Goal: Contribute content: Contribute content

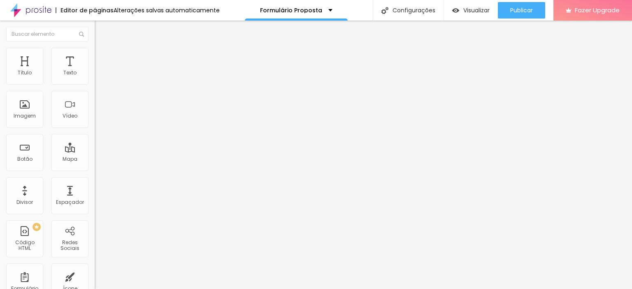
click at [95, 70] on div "Adicionar imagem" at bounding box center [142, 67] width 95 height 6
click at [95, 71] on span "Adicionar imagem" at bounding box center [121, 67] width 53 height 7
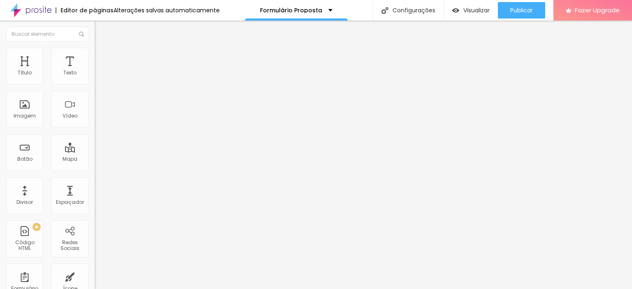
click at [102, 57] on span "Estilo" at bounding box center [108, 53] width 13 height 7
click at [95, 85] on div at bounding box center [142, 81] width 95 height 7
type input "60"
click at [95, 84] on input "range" at bounding box center [121, 81] width 53 height 7
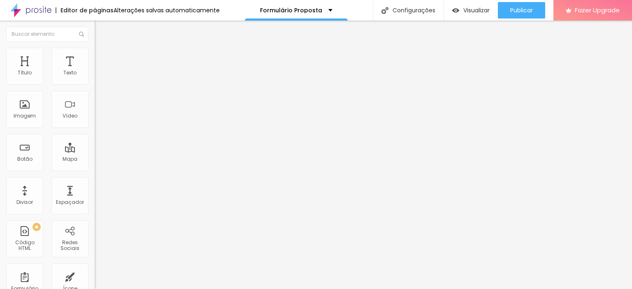
type input "55"
type input "50"
type input "45"
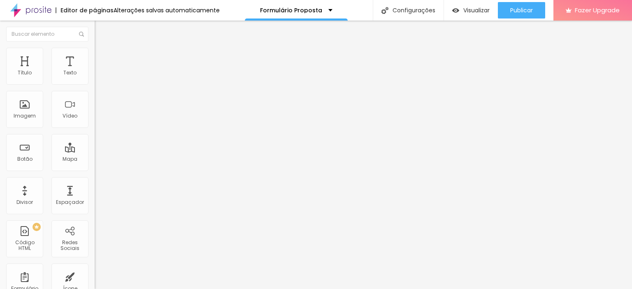
type input "45"
type input "40"
type input "45"
drag, startPoint x: 52, startPoint y: 87, endPoint x: 37, endPoint y: 87, distance: 15.6
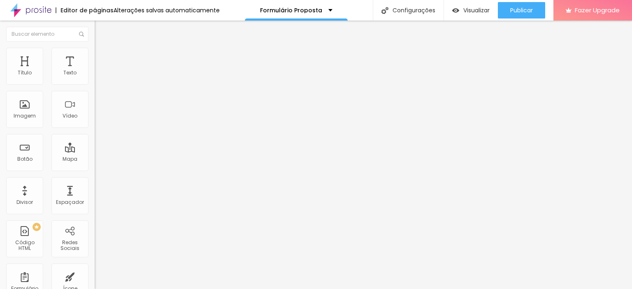
type input "45"
click at [95, 84] on input "range" at bounding box center [121, 81] width 53 height 7
type input "19"
type input "45"
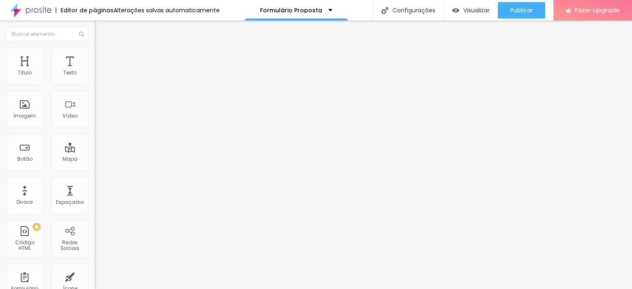
type input "45"
type input "78"
type input "131"
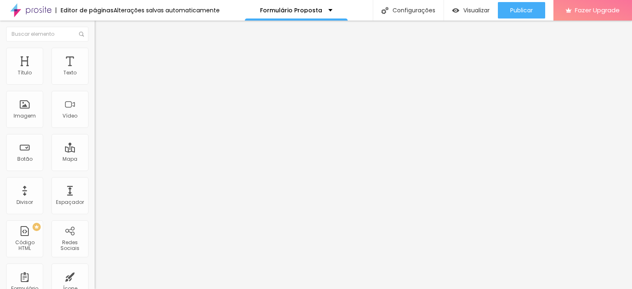
type input "168"
type input "200"
type input "198"
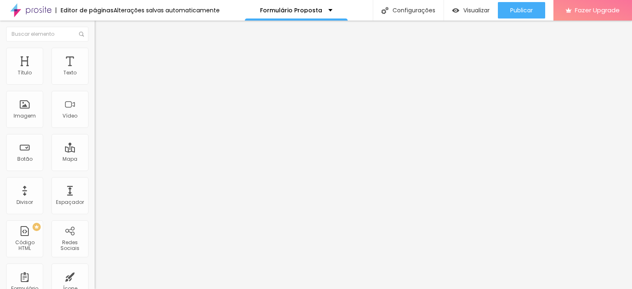
type input "198"
type input "187"
type input "179"
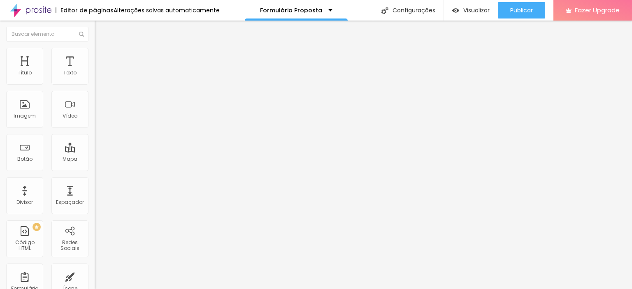
type input "173"
type input "172"
type input "169"
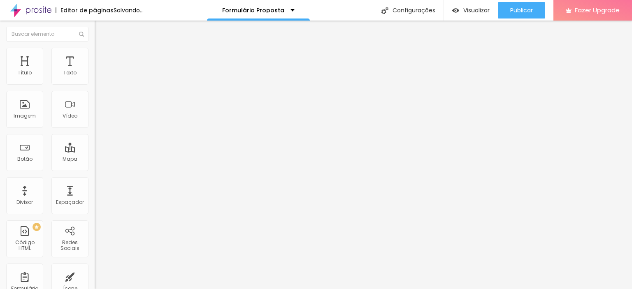
type input "169"
type input "168"
type input "162"
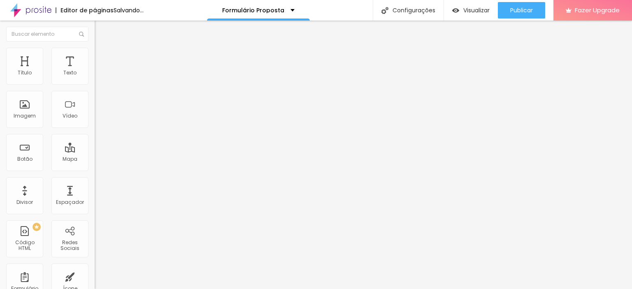
type input "146"
type input "144"
type input "141"
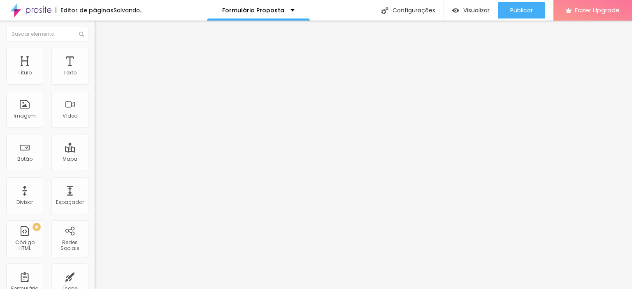
type input "141"
type input "140"
type input "139"
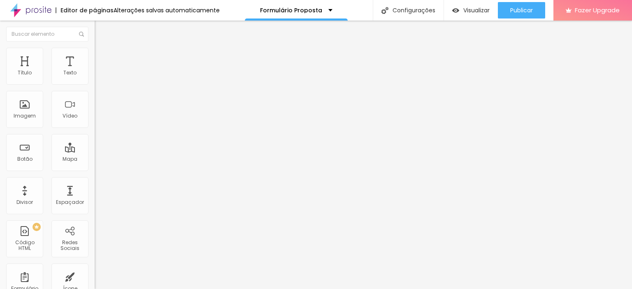
type input "136"
type input "135"
type input "132"
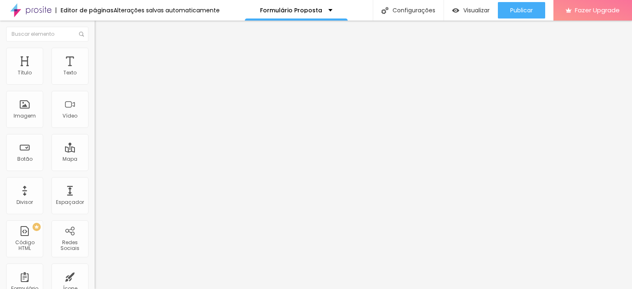
type input "132"
type input "129"
type input "128"
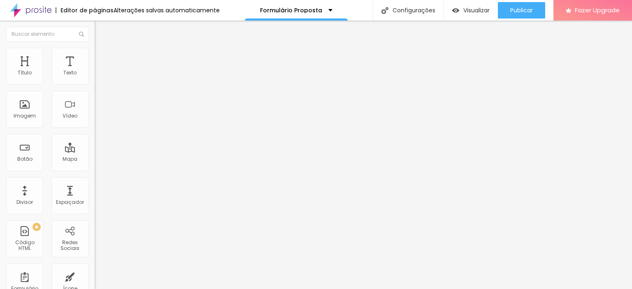
type input "127"
type input "121"
type input "114"
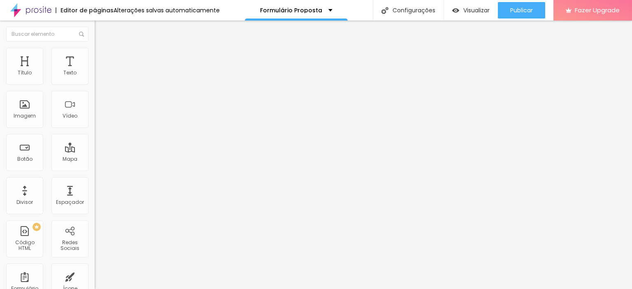
type input "114"
type input "95"
type input "77"
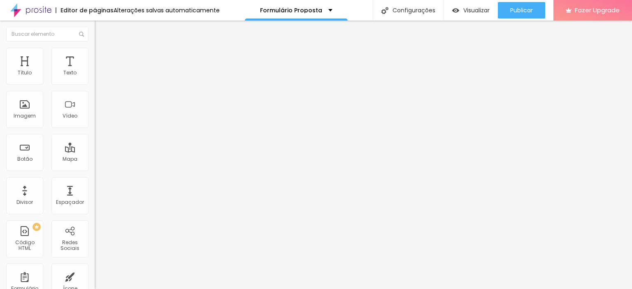
type input "69"
type input "66"
type input "69"
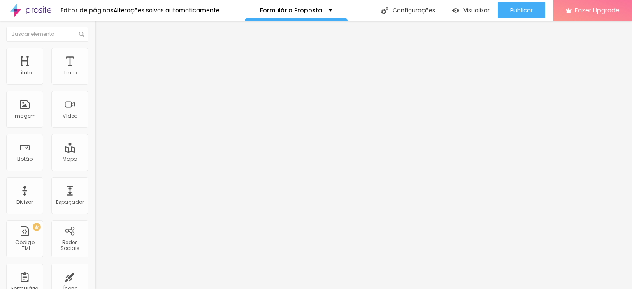
type input "69"
type input "73"
type input "78"
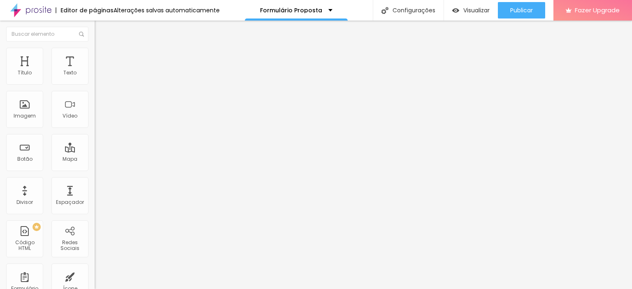
type input "82"
type input "83"
type input "90"
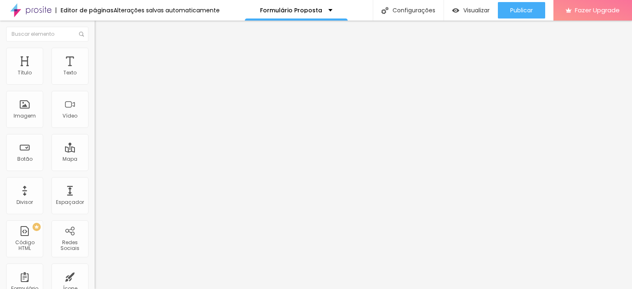
type input "90"
type input "96"
type input "102"
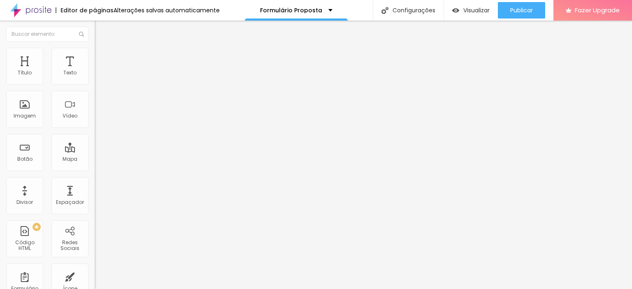
type input "106"
type input "108"
type input "110"
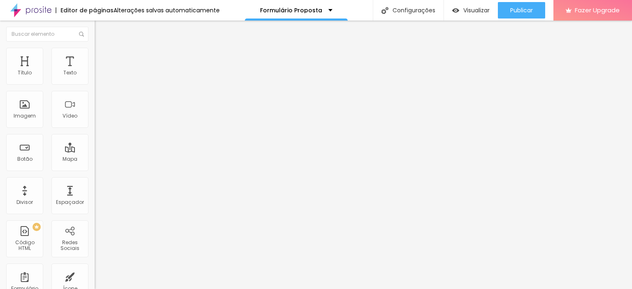
type input "110"
type input "108"
type input "107"
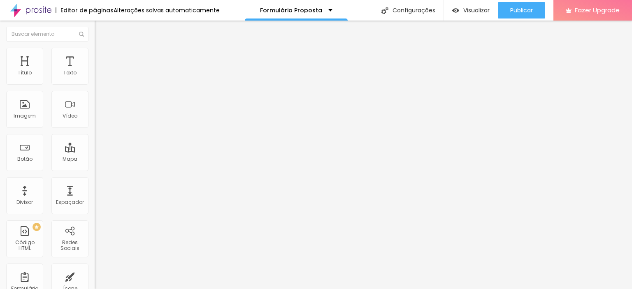
type input "103"
type input "102"
type input "100"
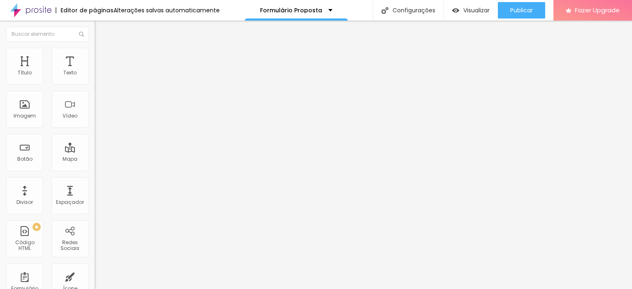
type input "100"
type input "99"
type input "98"
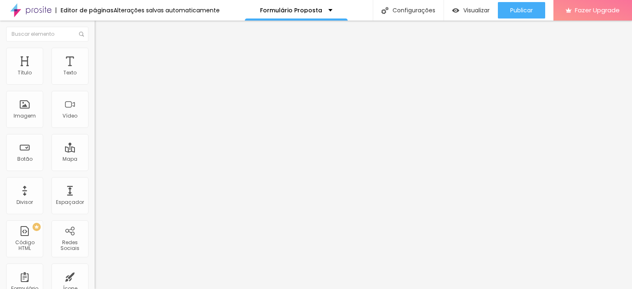
type input "96"
type input "95"
type input "94"
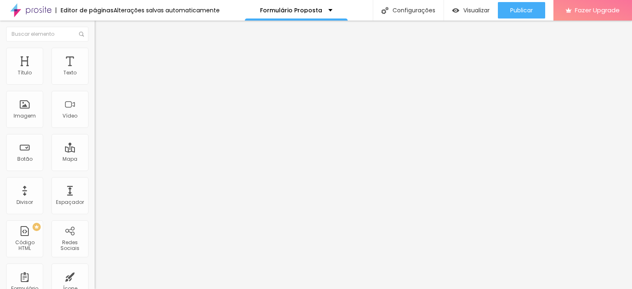
type input "94"
type input "92"
type input "90"
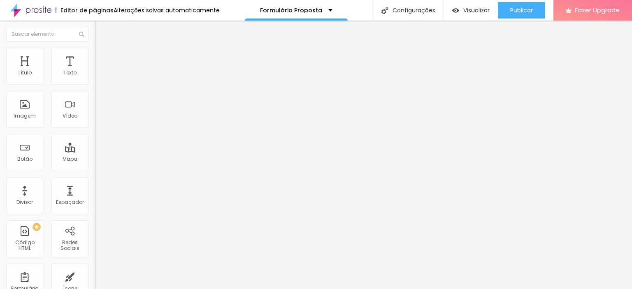
type input "87"
type input "86"
type input "87"
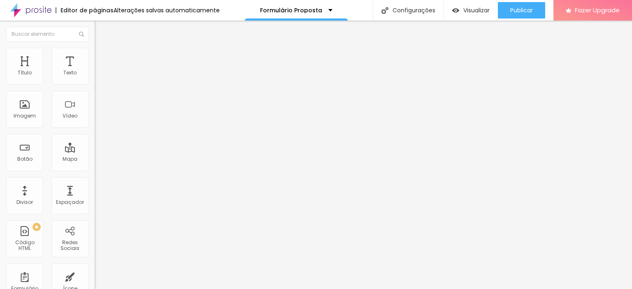
type input "87"
type input "89"
drag, startPoint x: 16, startPoint y: 104, endPoint x: 41, endPoint y: 104, distance: 24.7
type input "89"
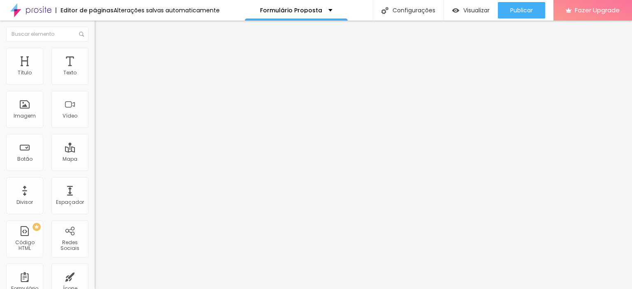
click at [95, 181] on input "range" at bounding box center [121, 184] width 53 height 7
click at [95, 56] on li "Avançado" at bounding box center [142, 60] width 95 height 8
type input "7"
type input "9"
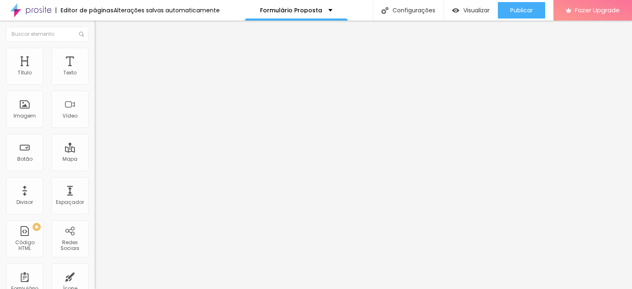
type input "9"
type input "16"
type input "36"
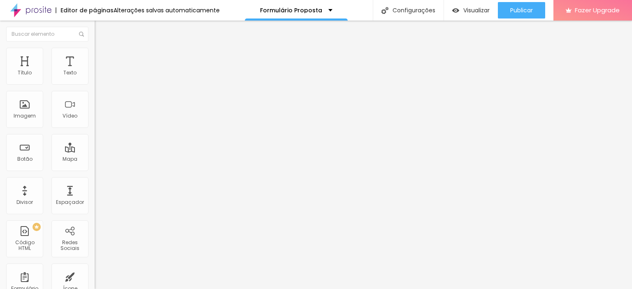
type input "73"
type input "100"
type input "92"
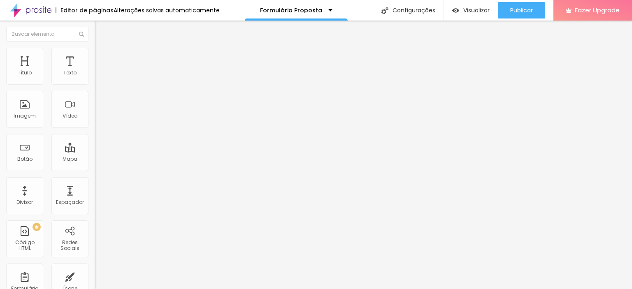
type input "92"
type input "77"
type input "66"
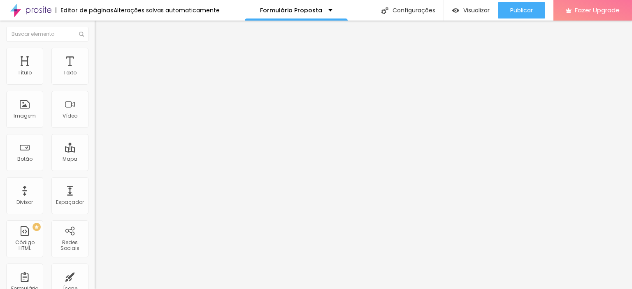
type input "61"
type input "60"
type input "58"
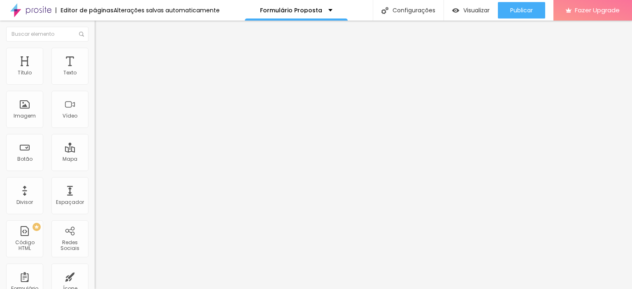
type input "58"
type input "56"
type input "51"
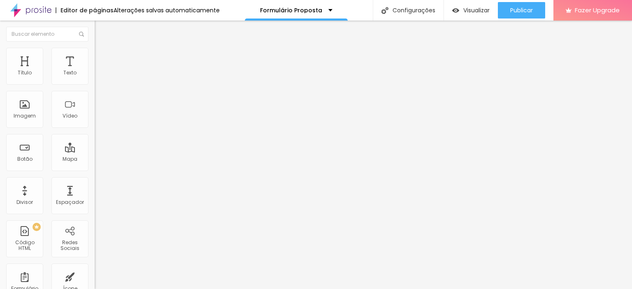
type input "39"
type input "14"
type input "0"
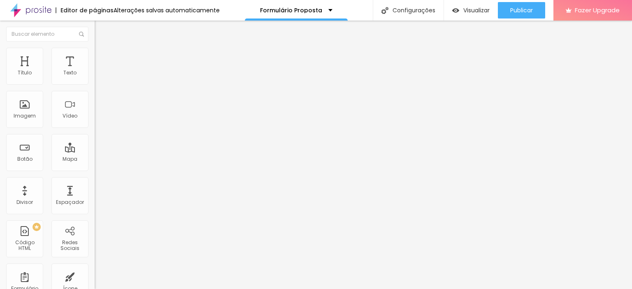
type input "0"
type input "5"
type input "10"
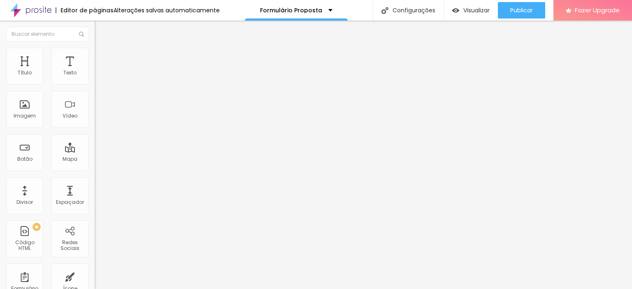
type input "11"
type input "12"
type input "13"
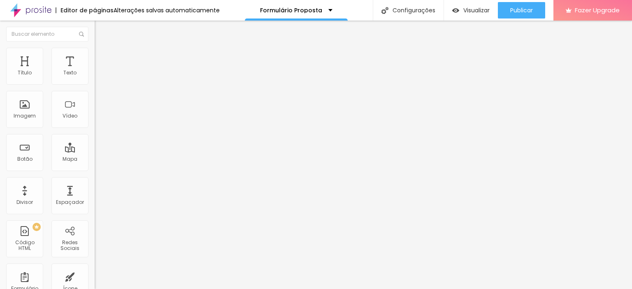
type input "13"
type input "15"
type input "16"
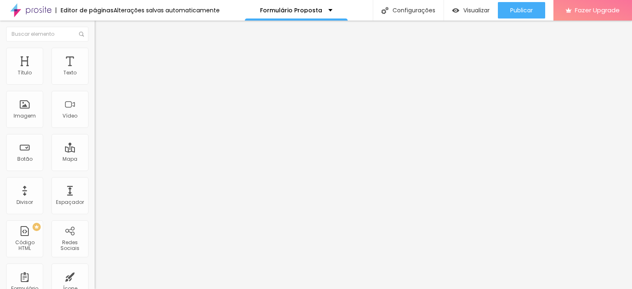
type input "18"
type input "20"
type input "21"
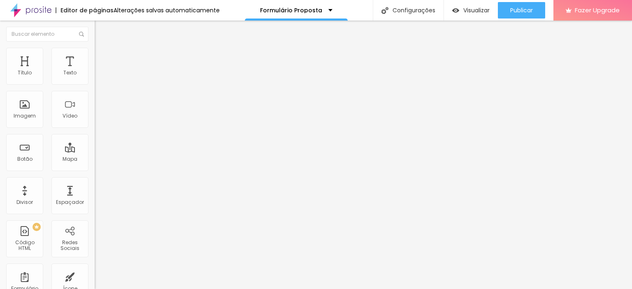
type input "21"
drag, startPoint x: 22, startPoint y: 83, endPoint x: 27, endPoint y: 93, distance: 11.6
type input "20"
click at [95, 160] on input "range" at bounding box center [121, 163] width 53 height 7
type input "20"
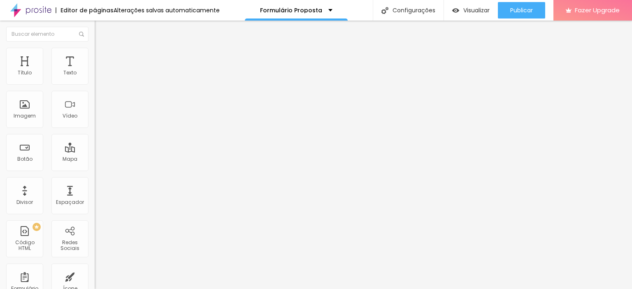
type input "13"
type input "22"
type input "44"
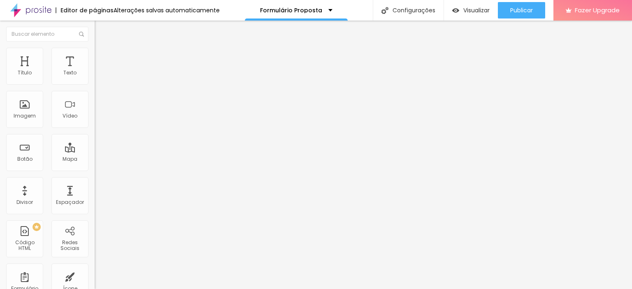
type input "44"
type input "61"
type input "71"
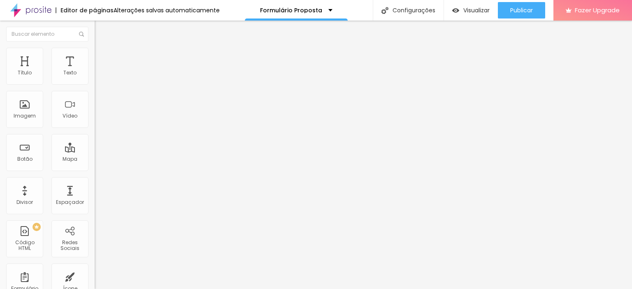
type input "73"
type input "74"
type input "75"
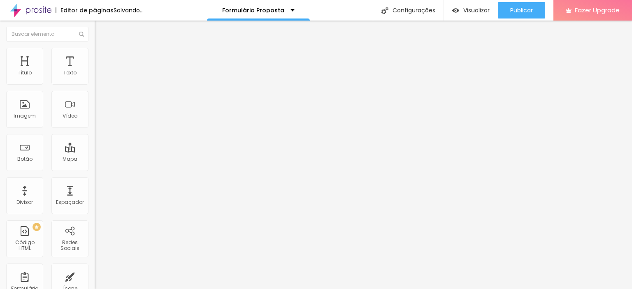
drag, startPoint x: 23, startPoint y: 97, endPoint x: 26, endPoint y: 104, distance: 7.4
click at [95, 276] on input "range" at bounding box center [121, 279] width 53 height 7
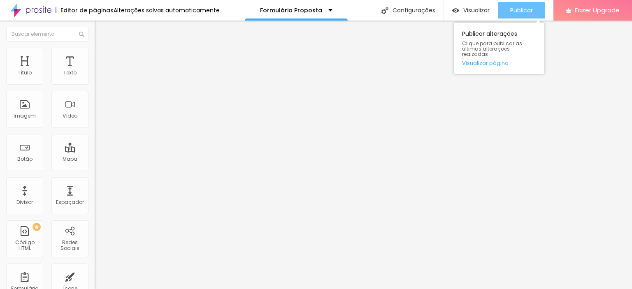
click at [514, 8] on span "Publicar" at bounding box center [522, 10] width 23 height 7
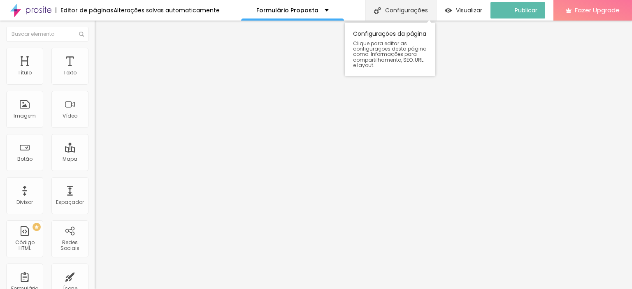
click at [408, 10] on div "Configurações" at bounding box center [401, 10] width 71 height 21
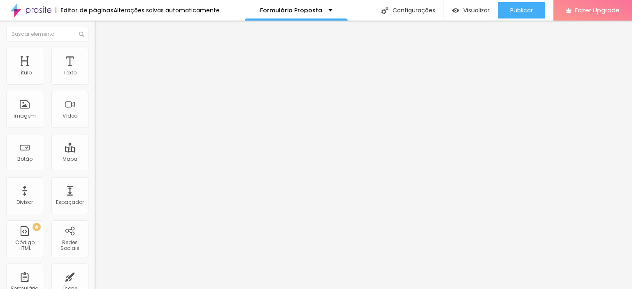
click at [95, 54] on li "Estilo" at bounding box center [142, 52] width 95 height 8
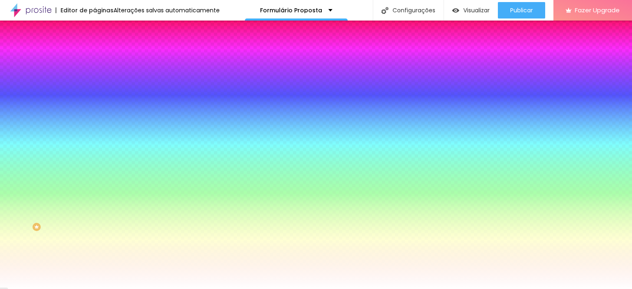
click at [95, 56] on li "Avançado" at bounding box center [142, 60] width 95 height 8
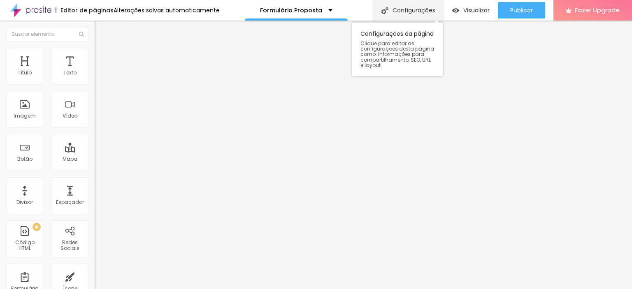
click at [396, 15] on div "Configurações" at bounding box center [408, 10] width 71 height 21
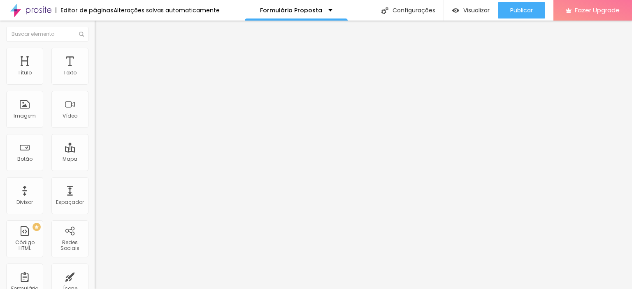
click at [95, 47] on img at bounding box center [98, 43] width 7 height 7
click at [95, 83] on img at bounding box center [97, 85] width 5 height 5
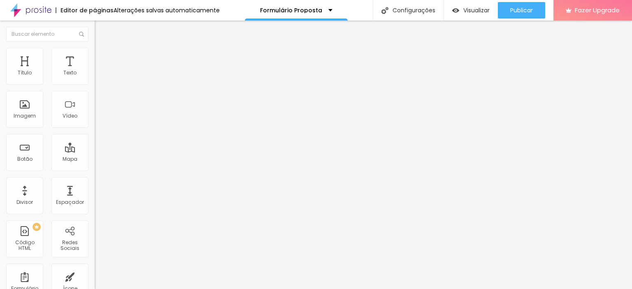
click at [95, 83] on img at bounding box center [97, 85] width 5 height 5
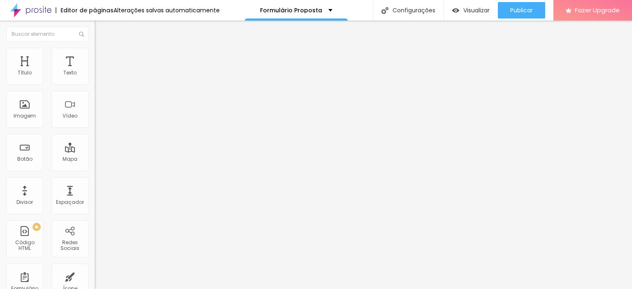
scroll to position [288, 0]
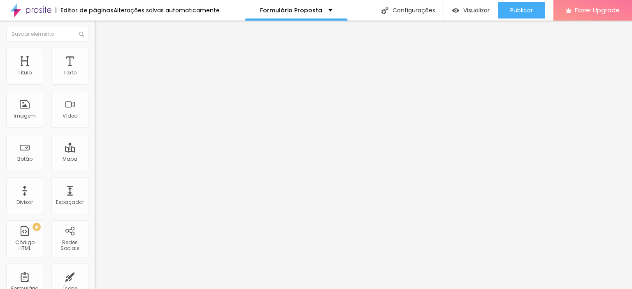
drag, startPoint x: 295, startPoint y: 204, endPoint x: 333, endPoint y: 201, distance: 38.0
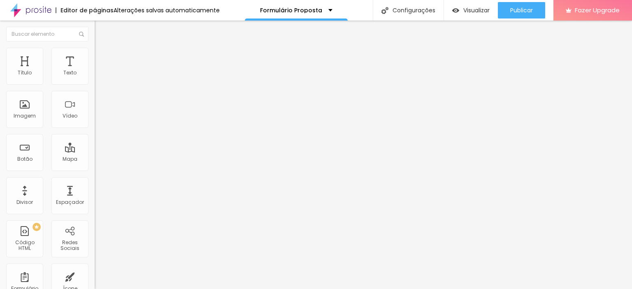
scroll to position [0, 0]
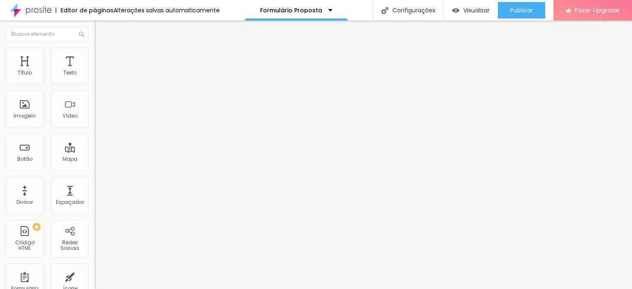
drag, startPoint x: 279, startPoint y: 217, endPoint x: 292, endPoint y: 222, distance: 13.8
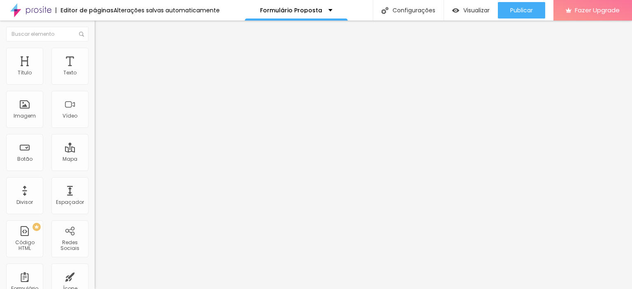
scroll to position [124, 0]
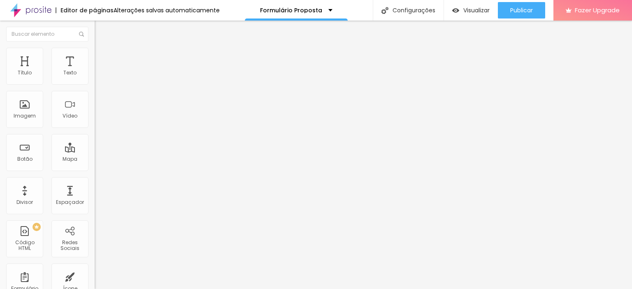
drag, startPoint x: 294, startPoint y: 140, endPoint x: 282, endPoint y: 140, distance: 11.9
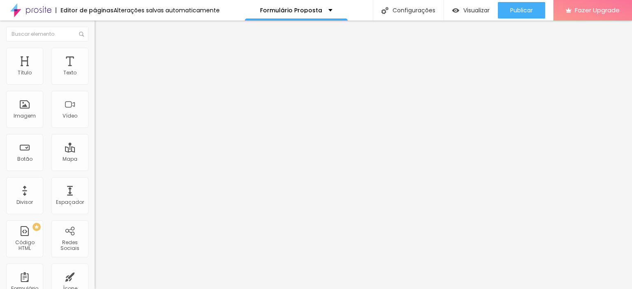
scroll to position [311, 0]
drag, startPoint x: 247, startPoint y: 210, endPoint x: 195, endPoint y: 208, distance: 52.8
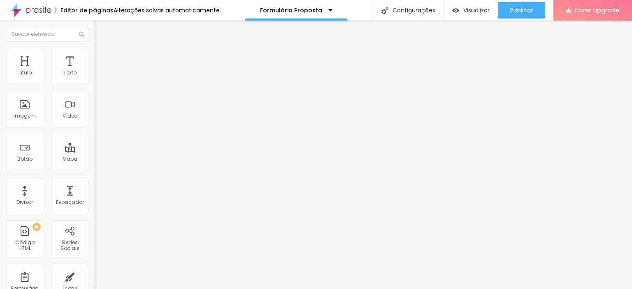
drag, startPoint x: 234, startPoint y: 187, endPoint x: 227, endPoint y: 187, distance: 7.4
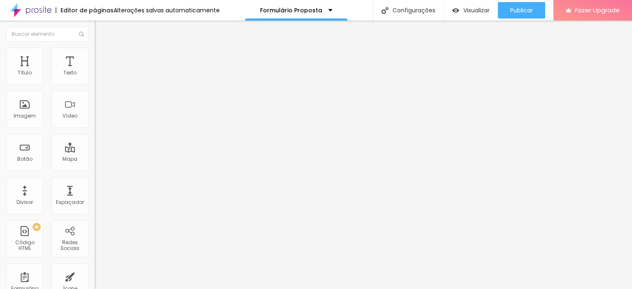
scroll to position [420, 0]
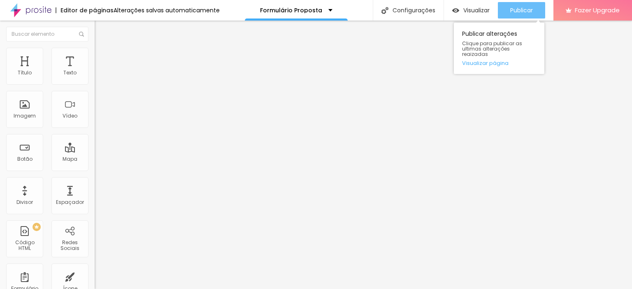
click at [515, 7] on span "Publicar" at bounding box center [522, 10] width 23 height 7
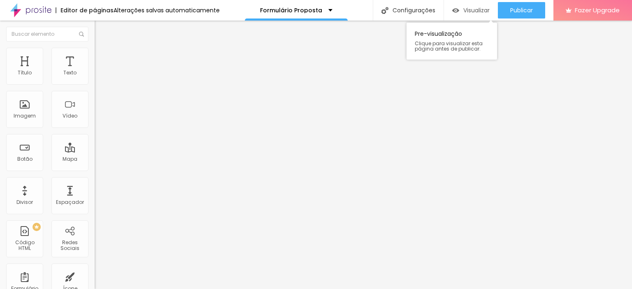
click at [474, 8] on span "Visualizar" at bounding box center [477, 10] width 26 height 7
click at [95, 83] on span at bounding box center [97, 86] width 5 height 7
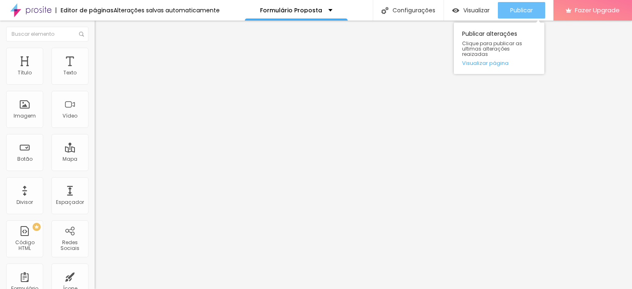
click at [511, 9] on span "Publicar" at bounding box center [522, 10] width 23 height 7
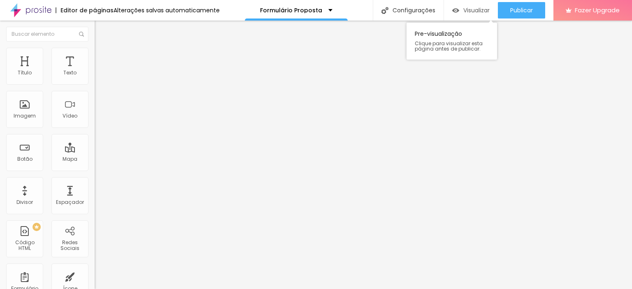
click at [459, 10] on div "Visualizar" at bounding box center [470, 10] width 37 height 7
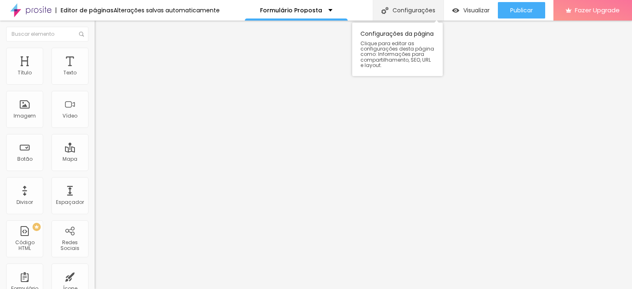
click at [396, 9] on div "Configurações" at bounding box center [408, 10] width 71 height 21
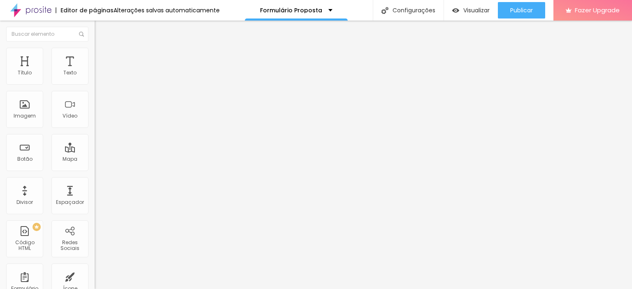
drag, startPoint x: 279, startPoint y: 159, endPoint x: 0, endPoint y: 165, distance: 279.2
drag, startPoint x: 280, startPoint y: 212, endPoint x: 96, endPoint y: 219, distance: 184.6
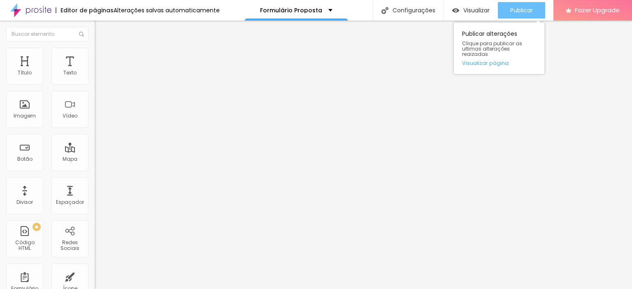
click at [502, 13] on button "Publicar" at bounding box center [521, 10] width 47 height 16
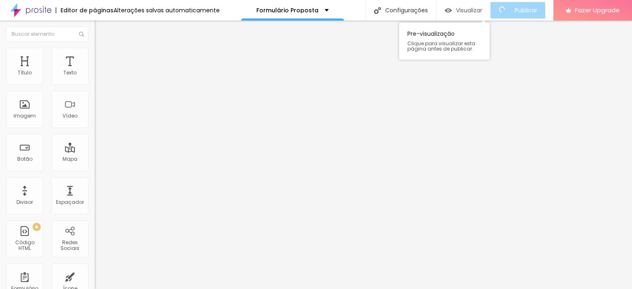
click at [474, 12] on span "Visualizar" at bounding box center [469, 10] width 26 height 7
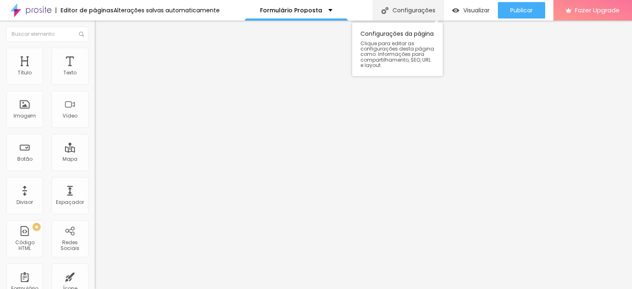
click at [413, 9] on div "Configurações" at bounding box center [408, 10] width 71 height 21
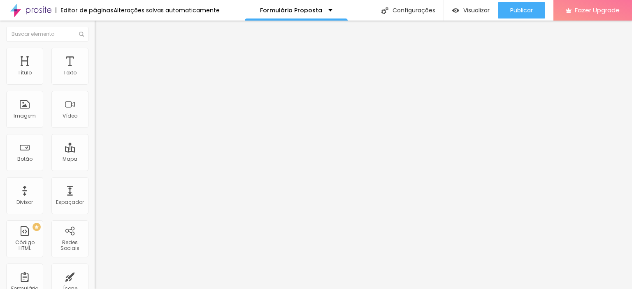
drag, startPoint x: 277, startPoint y: 119, endPoint x: 248, endPoint y: 118, distance: 28.8
drag, startPoint x: 307, startPoint y: 121, endPoint x: 243, endPoint y: 119, distance: 64.3
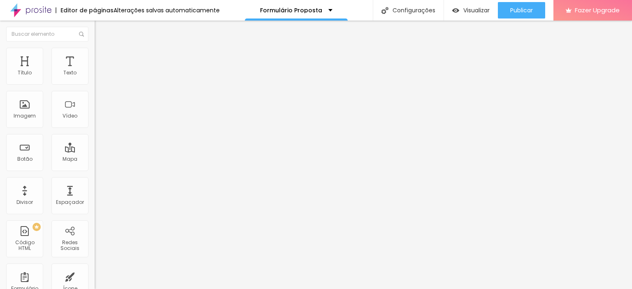
click at [95, 49] on img at bounding box center [98, 51] width 7 height 7
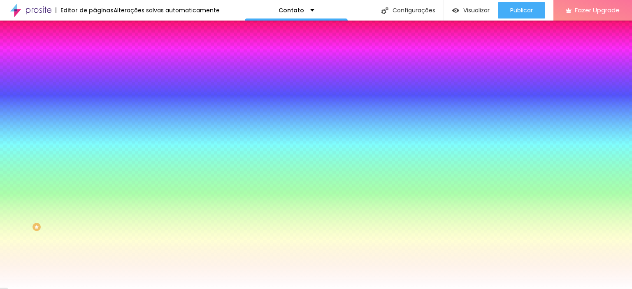
click at [95, 56] on li "Avançado" at bounding box center [142, 60] width 95 height 8
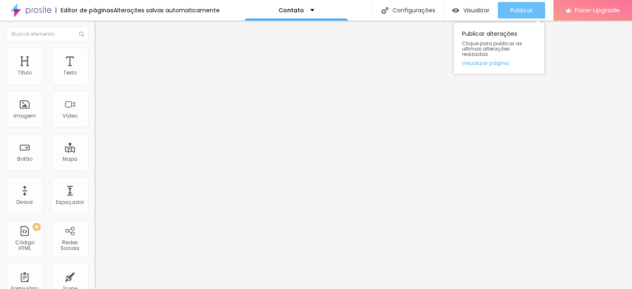
click at [535, 3] on button "Publicar" at bounding box center [521, 10] width 47 height 16
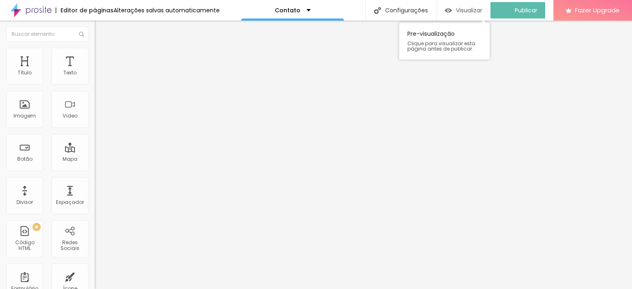
click at [466, 6] on div "Visualizar" at bounding box center [463, 10] width 37 height 16
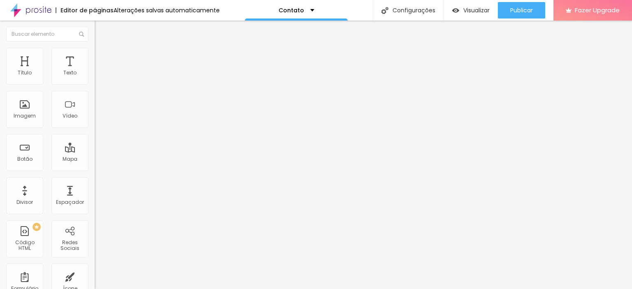
click at [95, 56] on img at bounding box center [98, 59] width 7 height 7
click at [95, 51] on img at bounding box center [98, 51] width 7 height 7
click at [95, 48] on li "Conteúdo" at bounding box center [142, 44] width 95 height 8
click at [95, 166] on div "Instagram" at bounding box center [142, 168] width 95 height 5
click at [95, 280] on input "[URL][DOMAIN_NAME][DOMAIN_NAME]" at bounding box center [144, 284] width 99 height 8
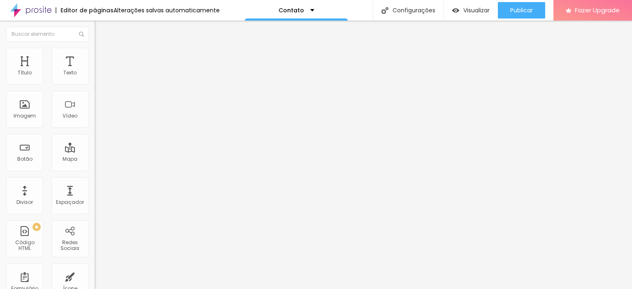
scroll to position [0, 37]
click at [95, 280] on input "[URL][DOMAIN_NAME][DOMAIN_NAME]" at bounding box center [144, 284] width 99 height 8
drag, startPoint x: 49, startPoint y: 133, endPoint x: 77, endPoint y: 132, distance: 28.0
click at [95, 280] on input "[URL][DOMAIN_NAME][DOMAIN_NAME]" at bounding box center [144, 284] width 99 height 8
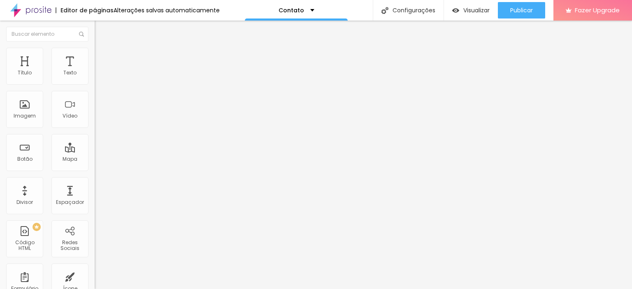
type input "[URL][DOMAIN_NAME][DOMAIN_NAME]"
click at [95, 48] on img at bounding box center [98, 51] width 7 height 7
type input "15"
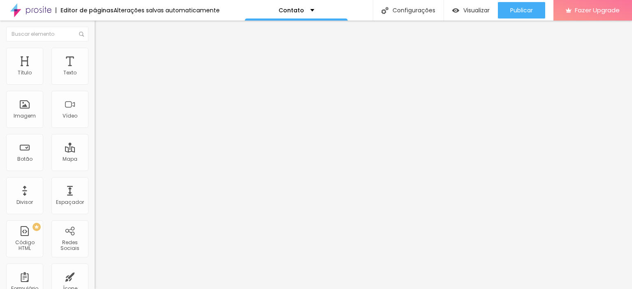
type input "16"
type input "17"
type input "18"
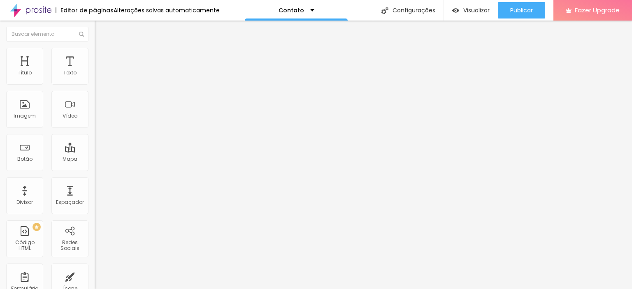
type input "18"
type input "19"
type input "22"
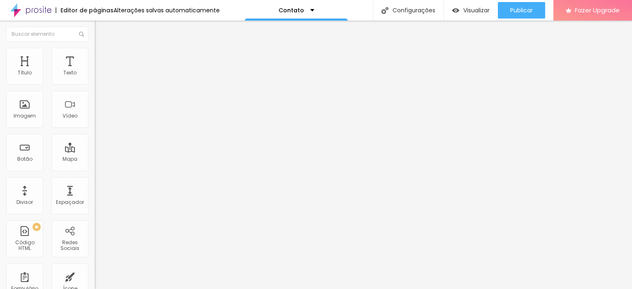
type input "23"
type input "25"
type input "26"
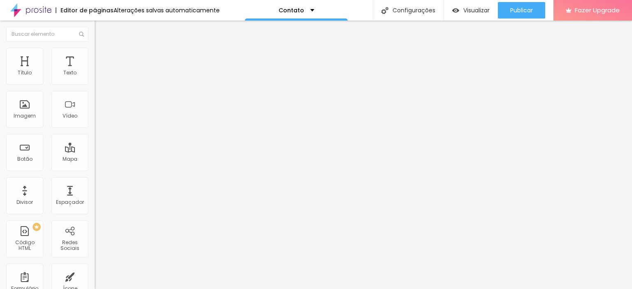
type input "26"
type input "27"
type input "28"
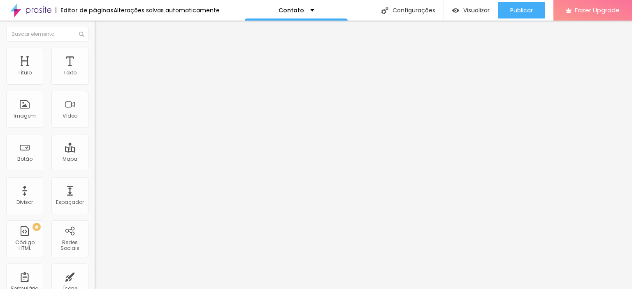
type input "29"
drag, startPoint x: 16, startPoint y: 86, endPoint x: 53, endPoint y: 84, distance: 37.1
type input "29"
click at [95, 84] on input "range" at bounding box center [121, 81] width 53 height 7
type input "16"
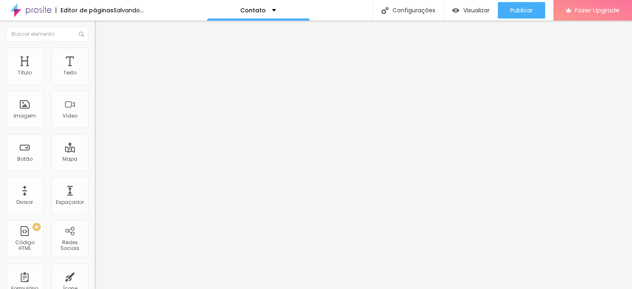
type input "16"
type input "18"
type input "20"
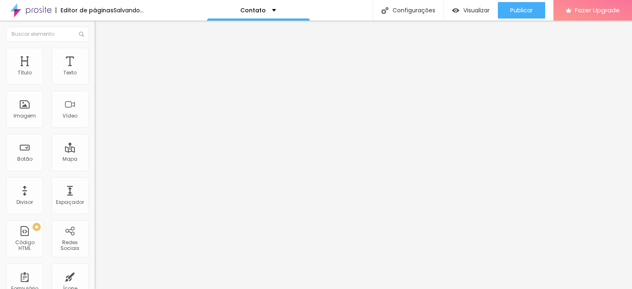
type input "22"
type input "23"
type input "22"
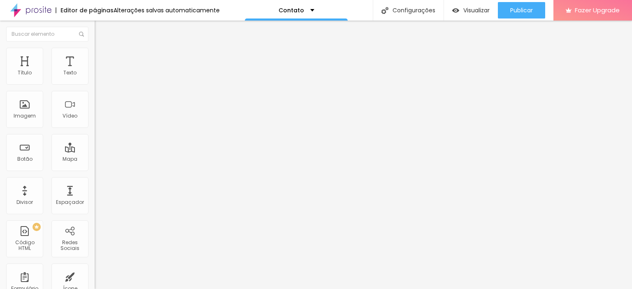
drag, startPoint x: 43, startPoint y: 110, endPoint x: 72, endPoint y: 114, distance: 30.0
type input "22"
click at [95, 105] on input "range" at bounding box center [121, 102] width 53 height 7
type input "15"
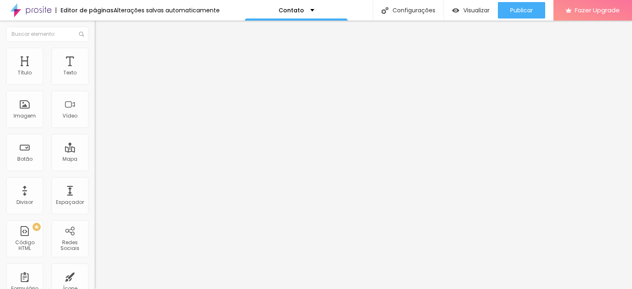
type input "18"
type input "22"
type input "25"
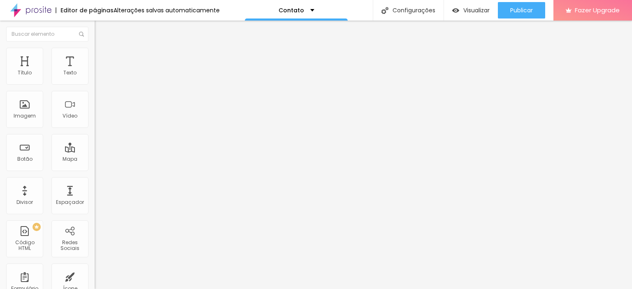
type input "25"
type input "27"
type input "28"
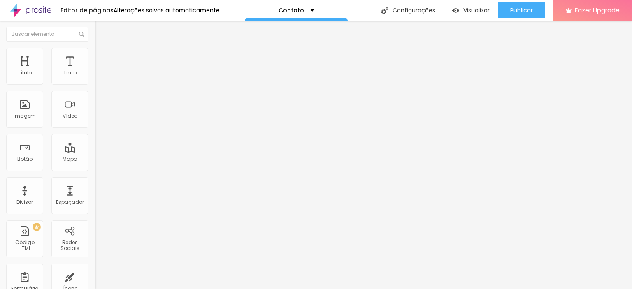
type input "26"
type input "25"
type input "24"
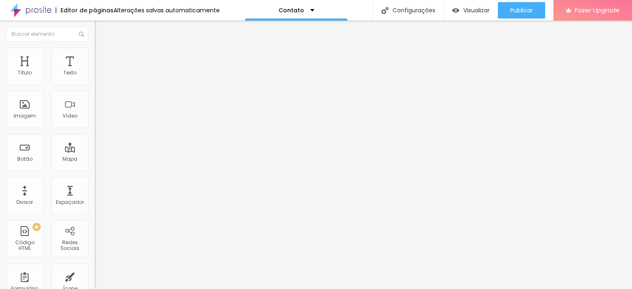
type input "24"
type input "22"
type input "20"
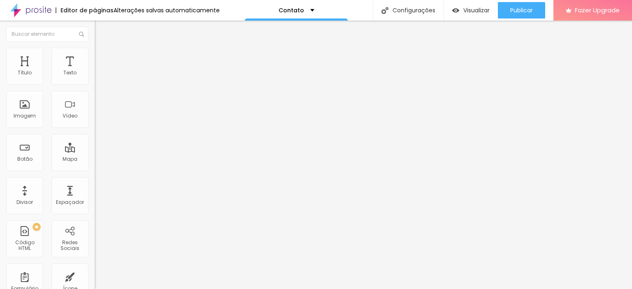
type input "19"
type input "18"
type input "17"
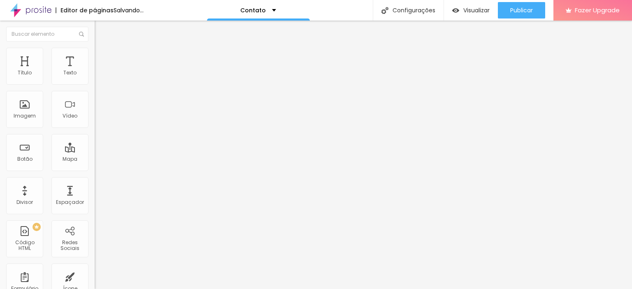
drag, startPoint x: 44, startPoint y: 159, endPoint x: 54, endPoint y: 156, distance: 9.9
type input "17"
click at [95, 147] on input "range" at bounding box center [121, 144] width 53 height 7
type input "11"
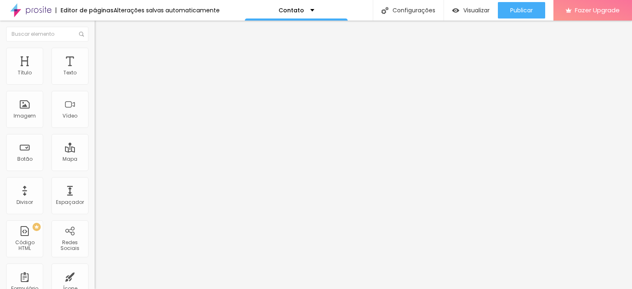
type input "12"
type input "13"
type input "16"
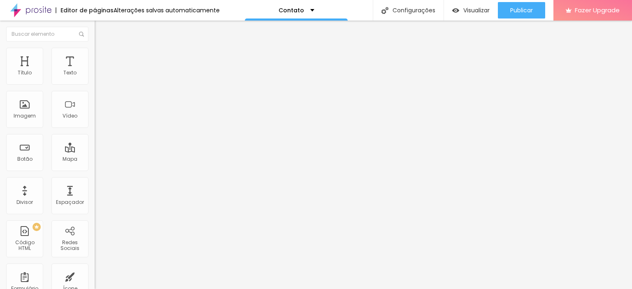
type input "16"
type input "19"
type input "21"
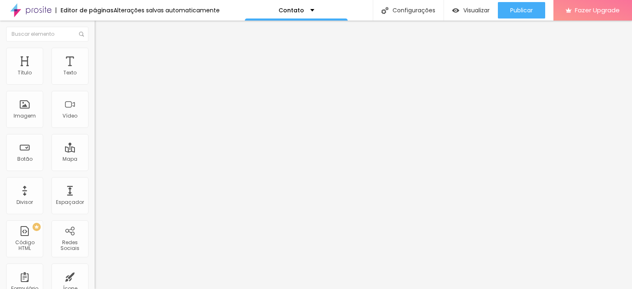
type input "24"
type input "25"
type input "26"
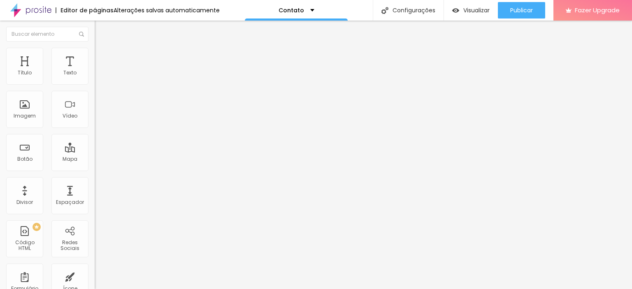
type input "26"
type input "28"
type input "30"
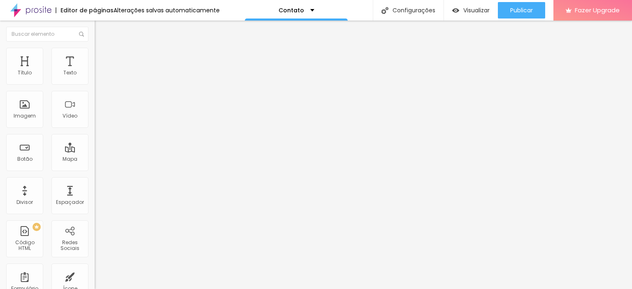
type input "32"
type input "33"
type input "31"
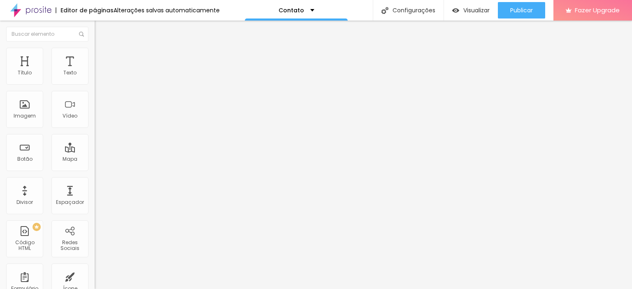
type input "31"
type input "29"
type input "28"
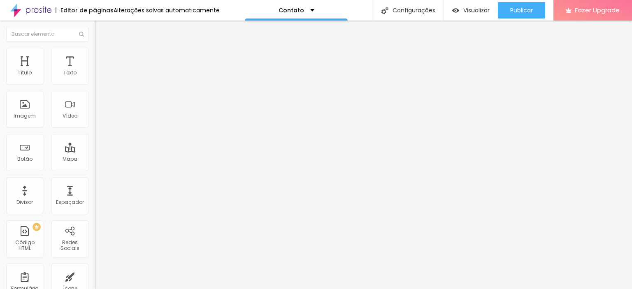
type input "26"
type input "24"
type input "22"
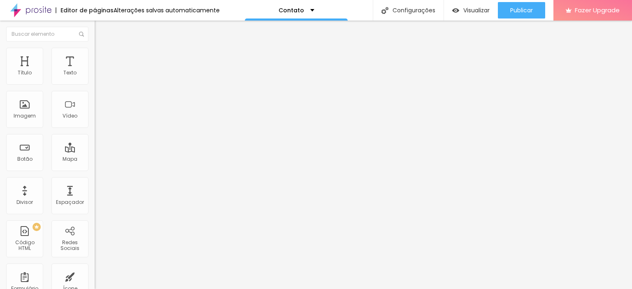
type input "22"
type input "21"
type input "20"
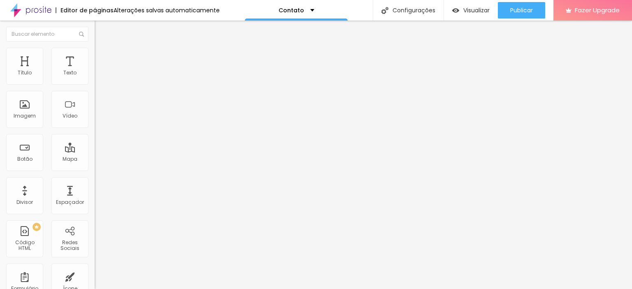
type input "19"
type input "18"
type input "17"
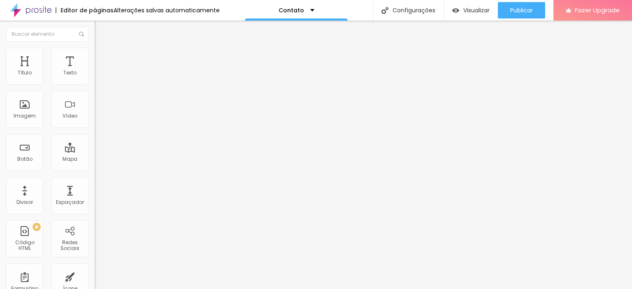
type input "17"
type input "15"
type input "14"
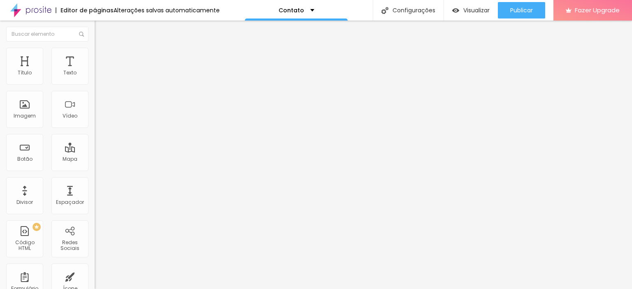
type input "12"
type input "11"
type input "10"
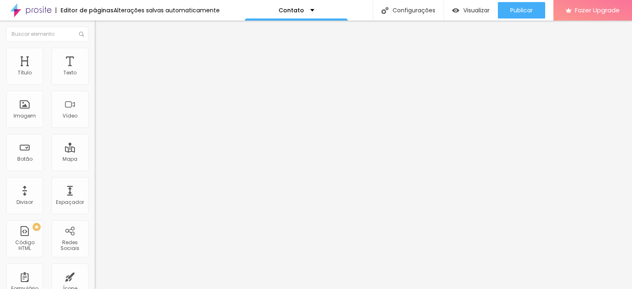
type input "10"
type input "9"
type input "8"
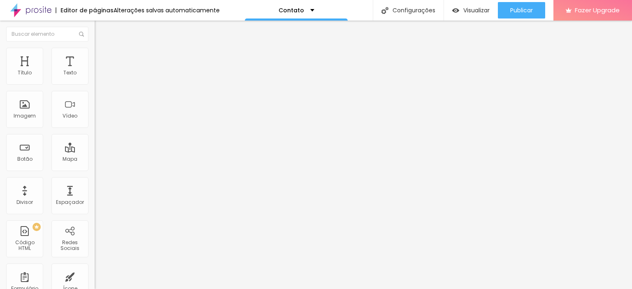
type input "7"
type input "8"
type input "9"
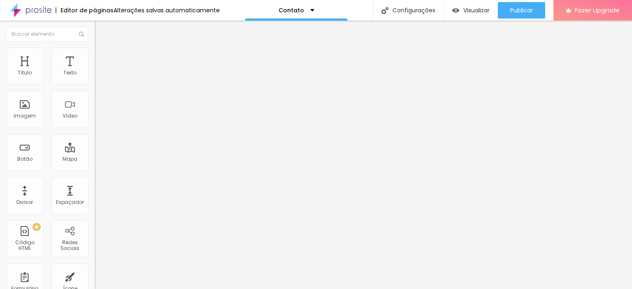
type input "9"
type input "10"
type input "11"
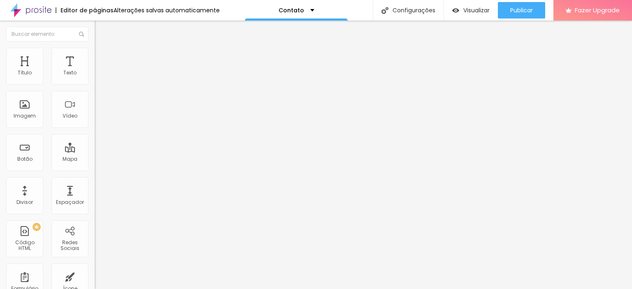
type input "12"
type input "13"
type input "14"
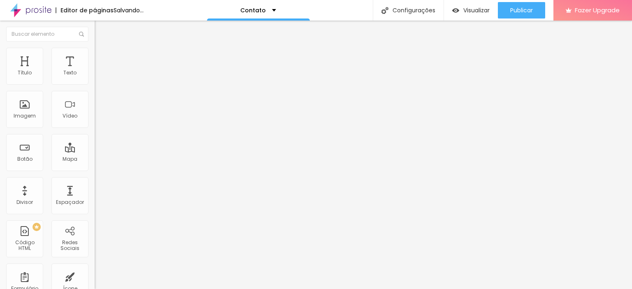
drag, startPoint x: 25, startPoint y: 135, endPoint x: 30, endPoint y: 130, distance: 6.7
type input "14"
click at [95, 126] on input "range" at bounding box center [121, 123] width 53 height 7
click at [95, 56] on img at bounding box center [98, 59] width 7 height 7
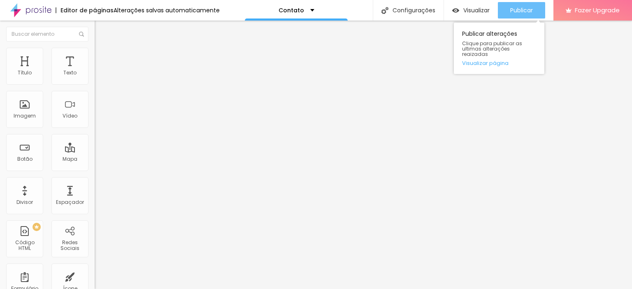
click at [519, 8] on span "Publicar" at bounding box center [522, 10] width 23 height 7
click at [528, 13] on span "Publicar" at bounding box center [522, 10] width 23 height 7
